Goal: Task Accomplishment & Management: Use online tool/utility

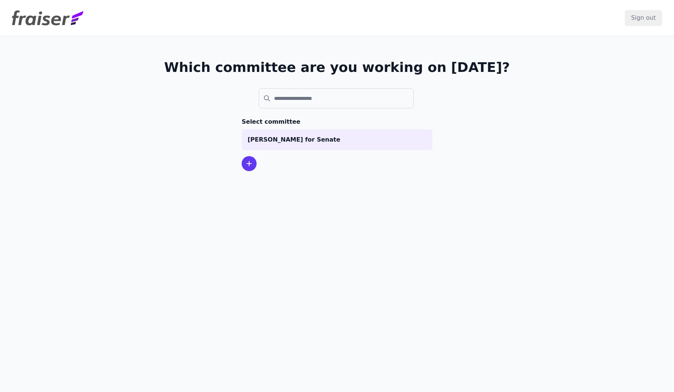
click at [248, 168] on div at bounding box center [249, 163] width 15 height 15
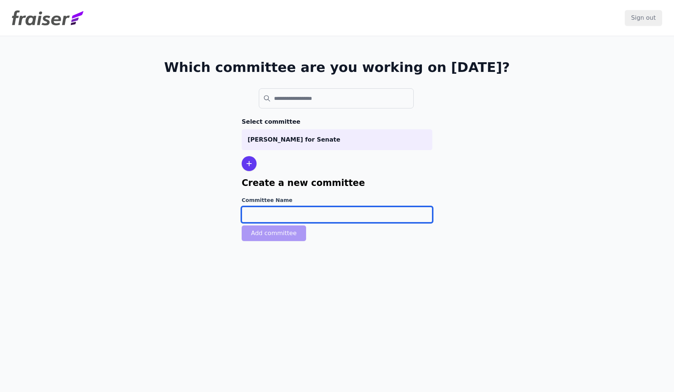
click at [282, 210] on input "Committee Name" at bounding box center [337, 215] width 191 height 16
type input "AOC"
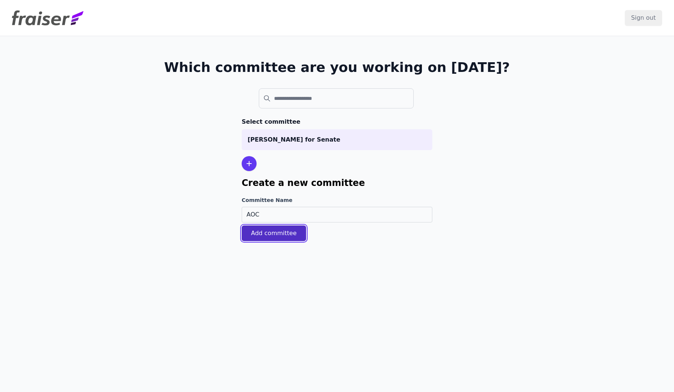
click at [266, 237] on button "Add committee" at bounding box center [274, 233] width 64 height 16
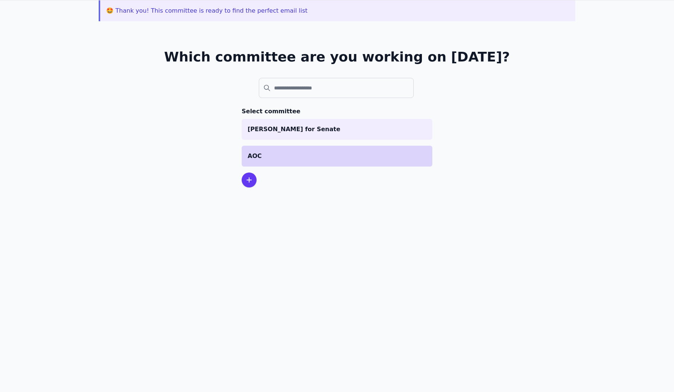
click at [274, 156] on p "AOC" at bounding box center [337, 156] width 179 height 9
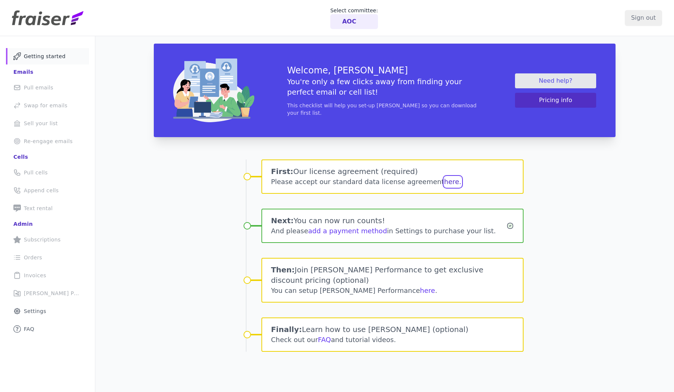
click at [444, 183] on button "here." at bounding box center [452, 182] width 17 height 10
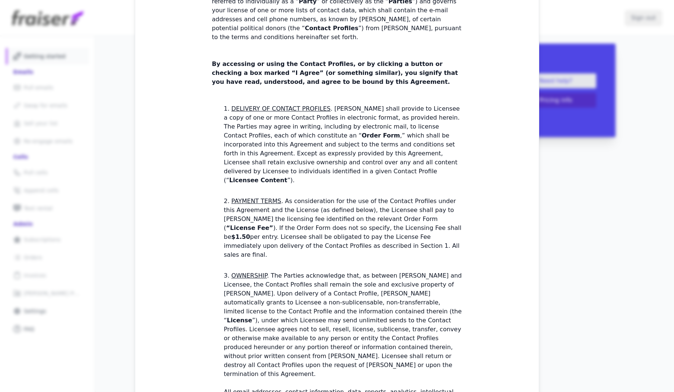
scroll to position [173, 0]
